Goal: Navigation & Orientation: Find specific page/section

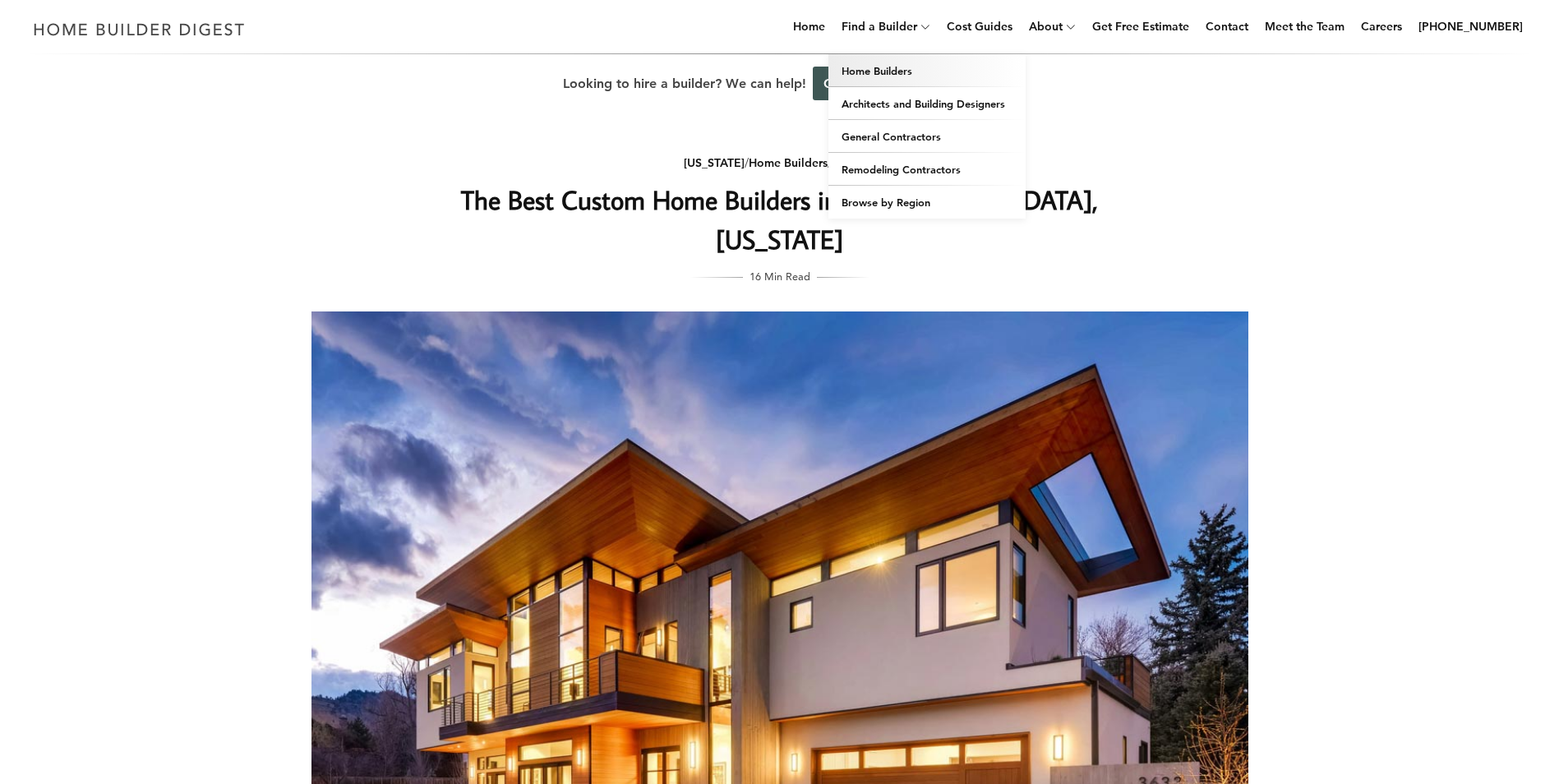
click at [907, 74] on link "Home Builders" at bounding box center [926, 70] width 197 height 33
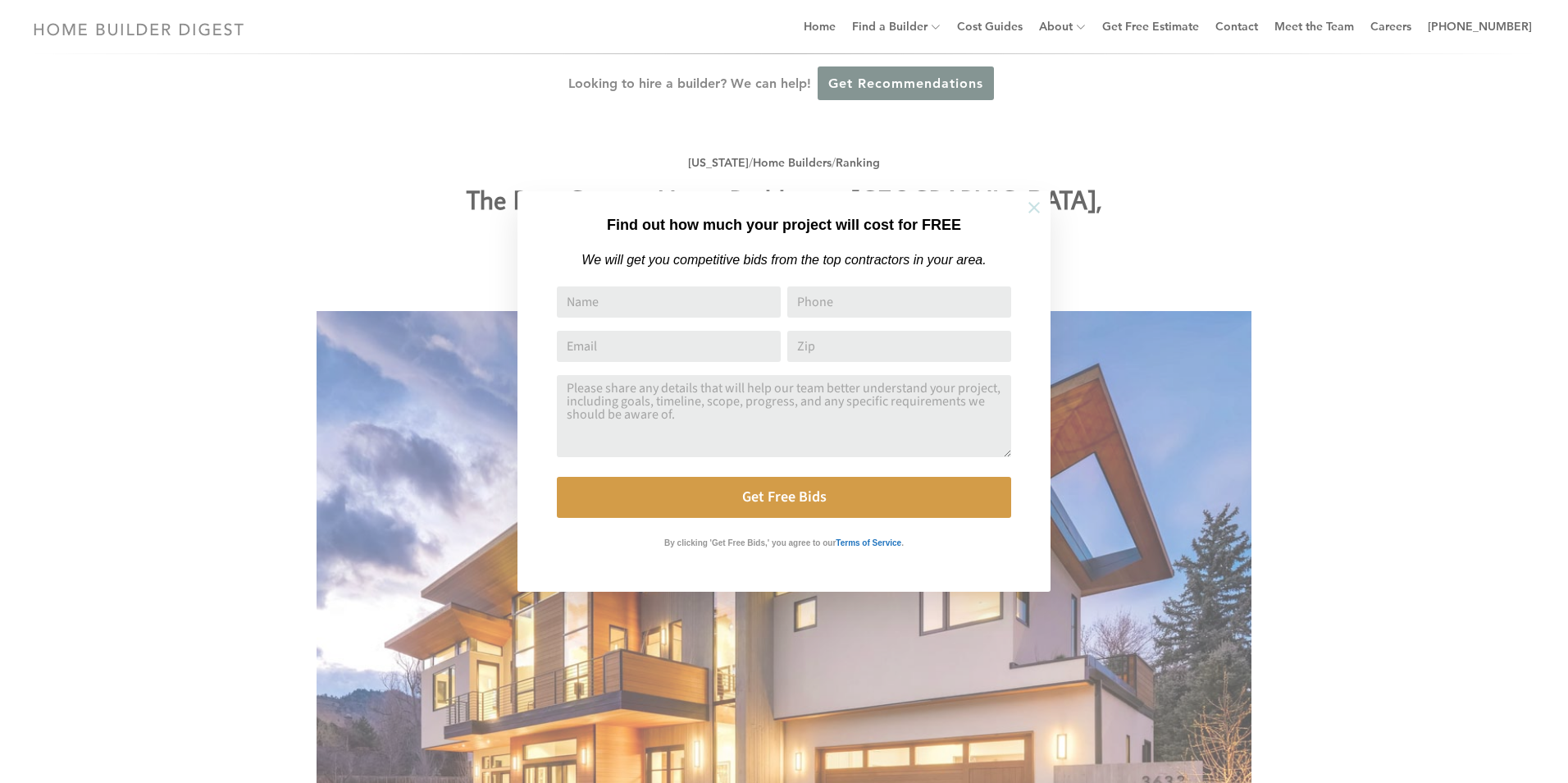
click at [1033, 207] on icon at bounding box center [1033, 207] width 12 height 12
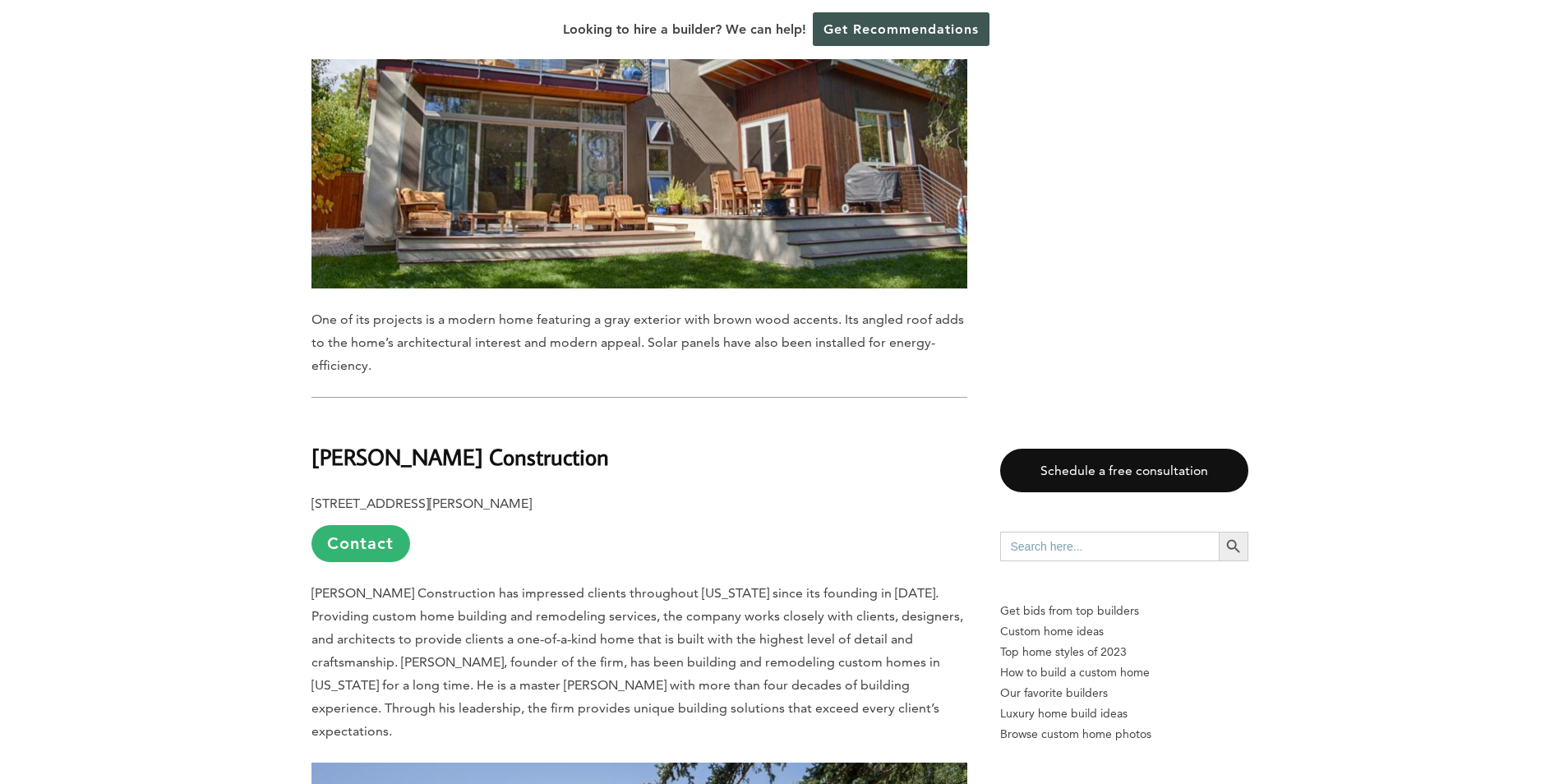
scroll to position [2054, 0]
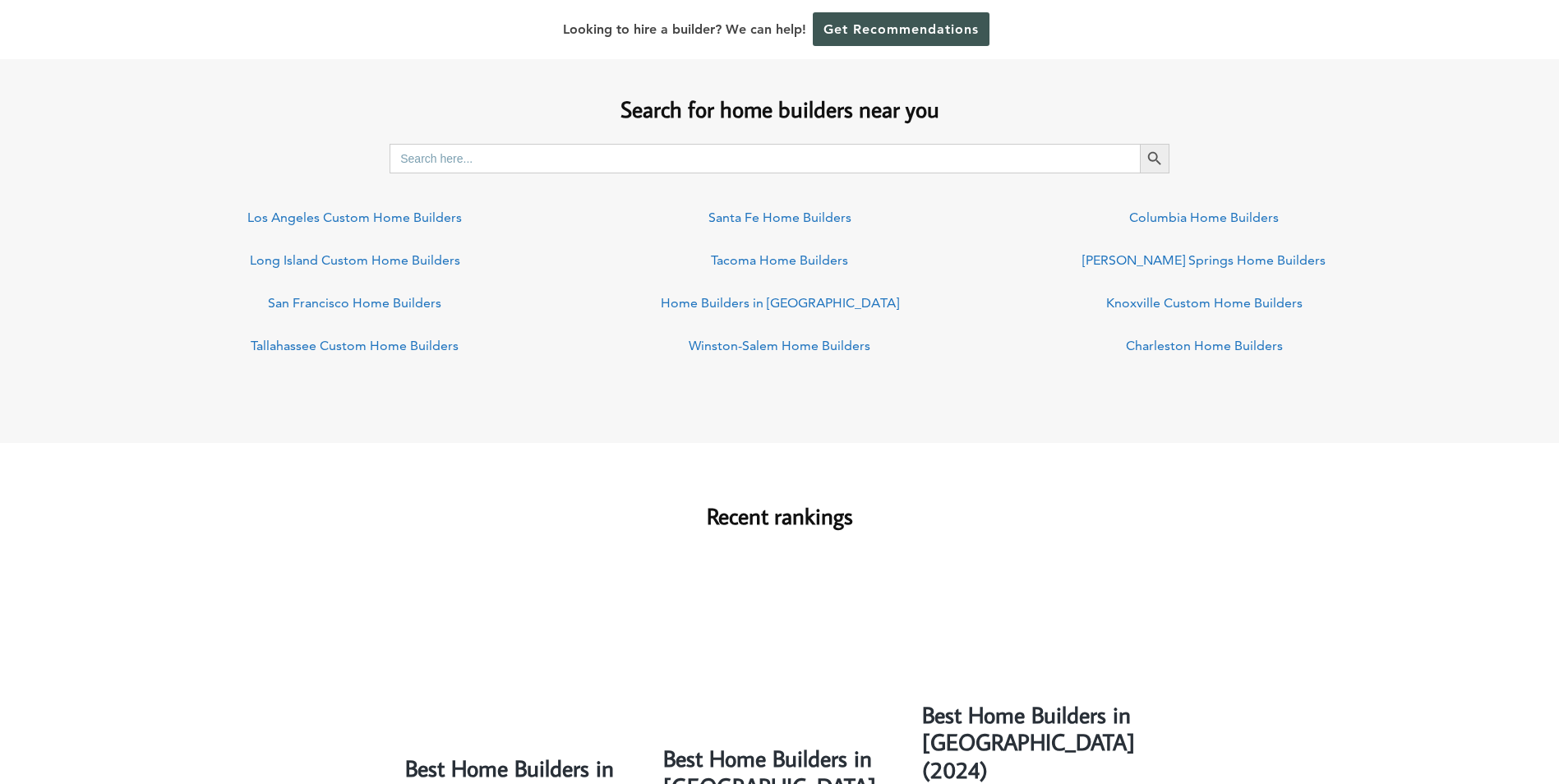
scroll to position [1232, 0]
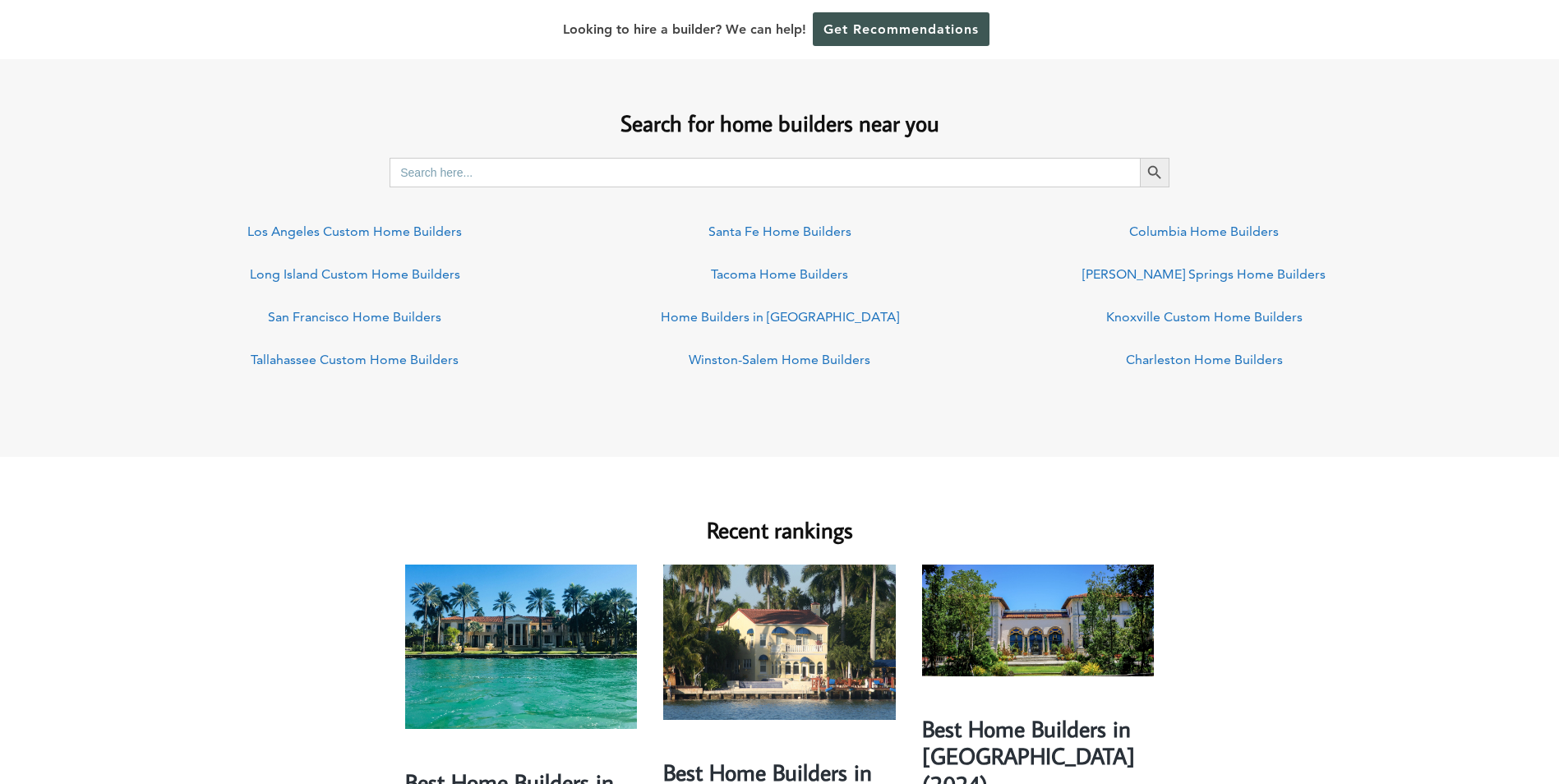
click at [816, 269] on link "Tacoma Home Builders" at bounding box center [780, 274] width 137 height 16
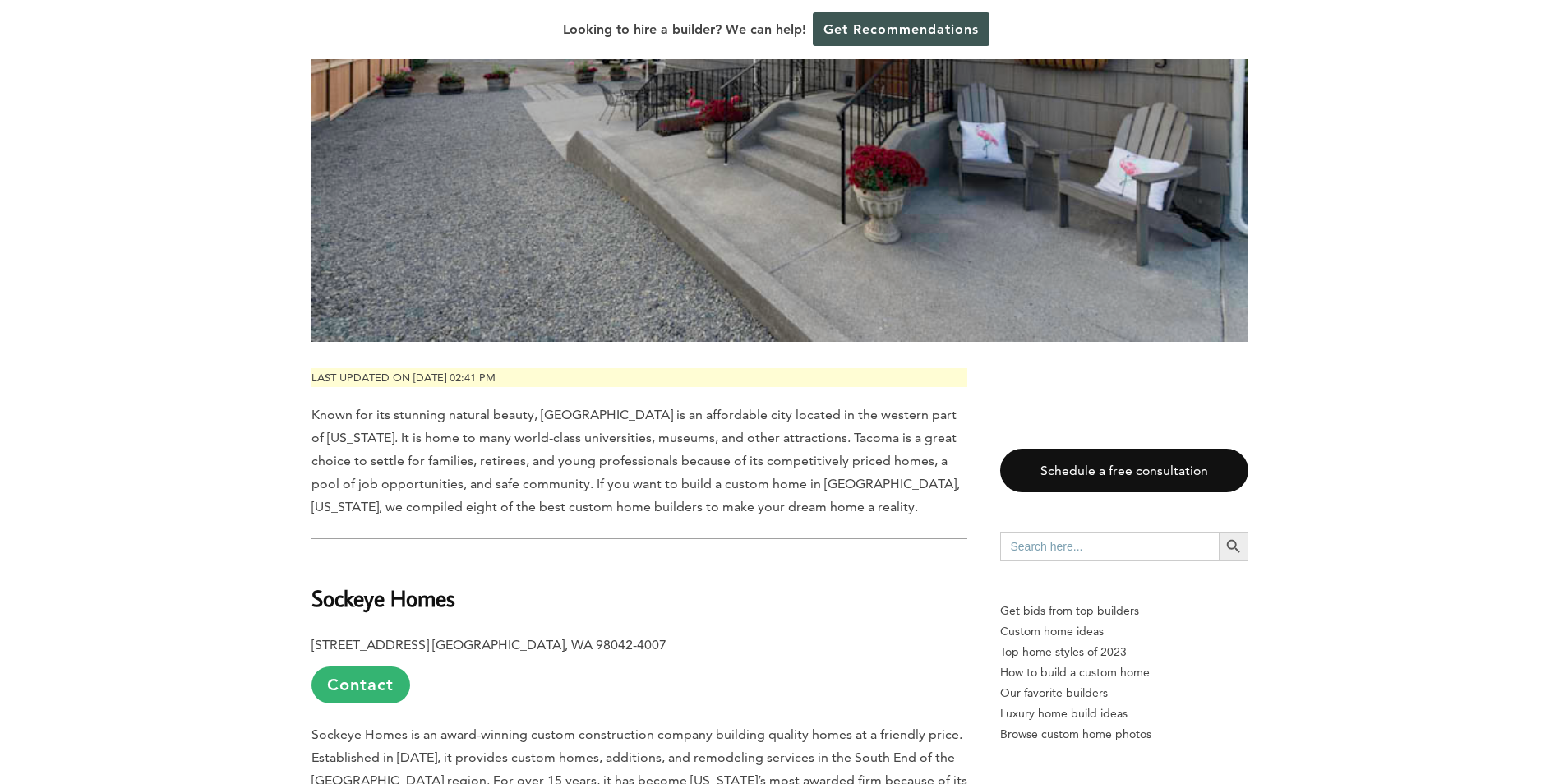
scroll to position [164, 0]
